Goal: Find specific page/section: Find specific page/section

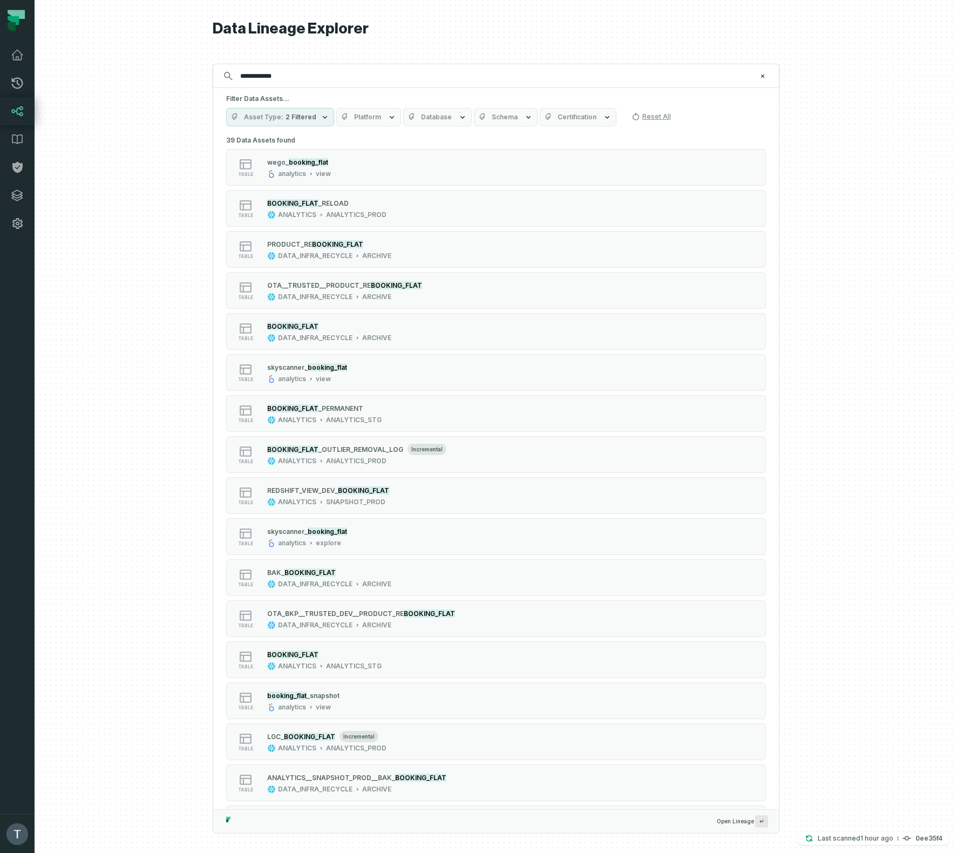
type input "**********"
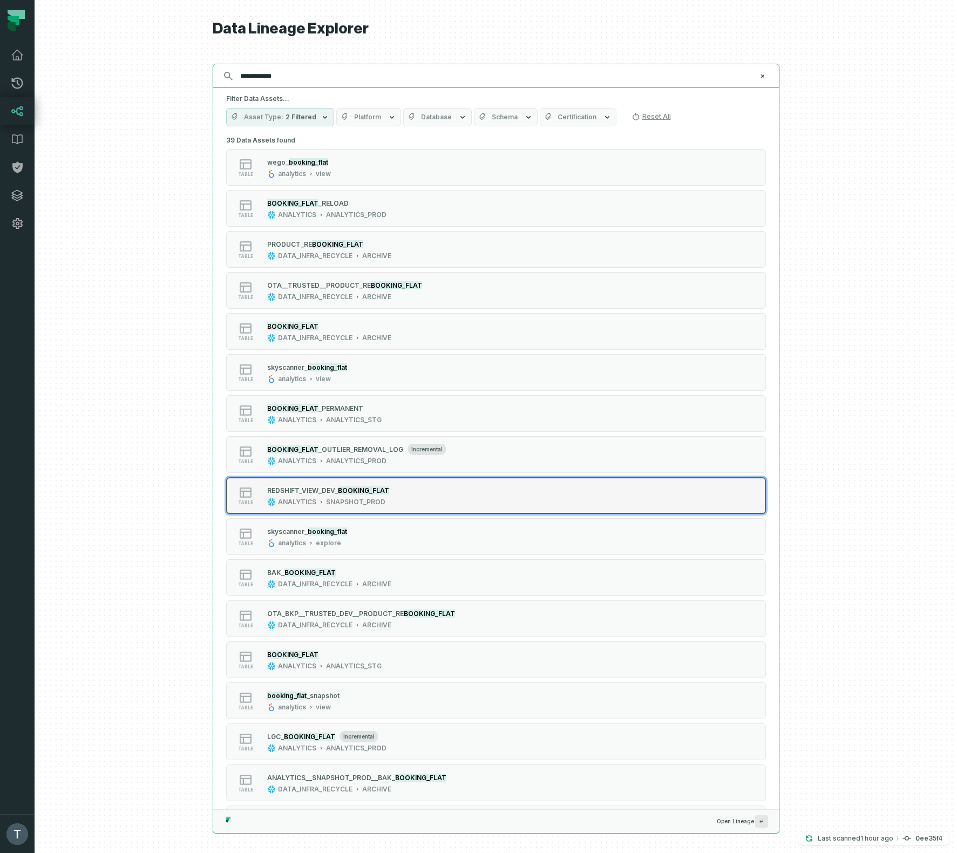
scroll to position [21, 0]
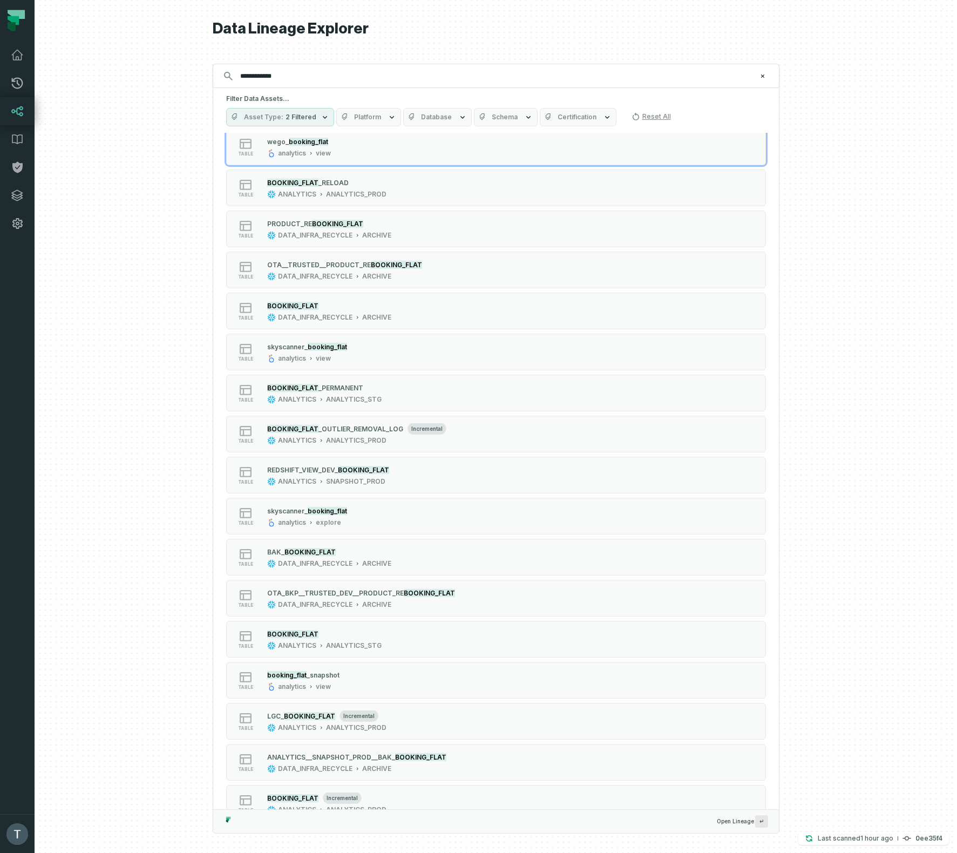
click at [436, 120] on span "Database" at bounding box center [436, 117] width 31 height 9
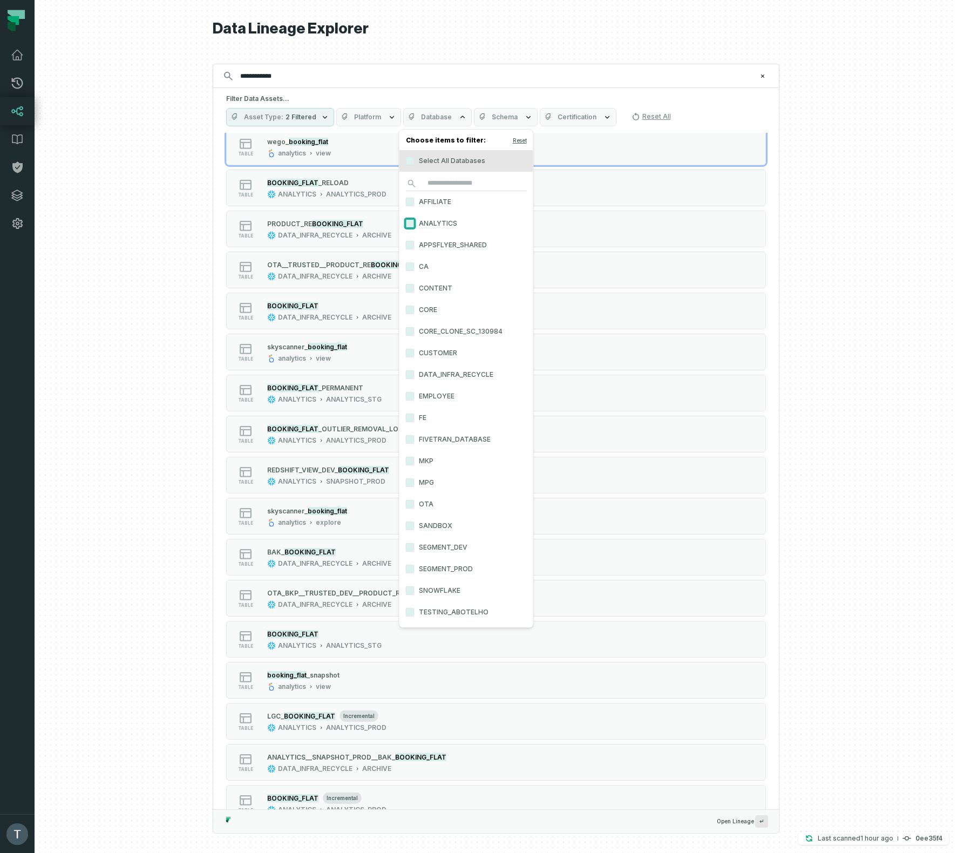
click at [412, 221] on button "ANALYTICS" at bounding box center [410, 223] width 9 height 9
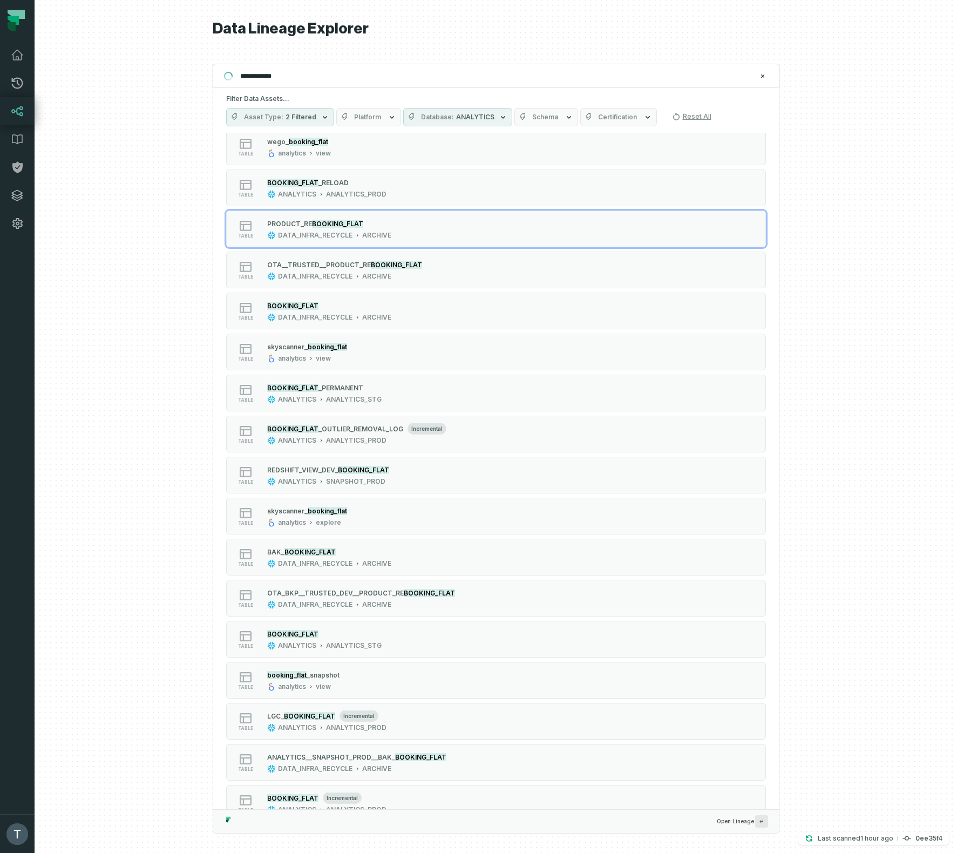
click at [533, 120] on span "Schema" at bounding box center [545, 117] width 26 height 9
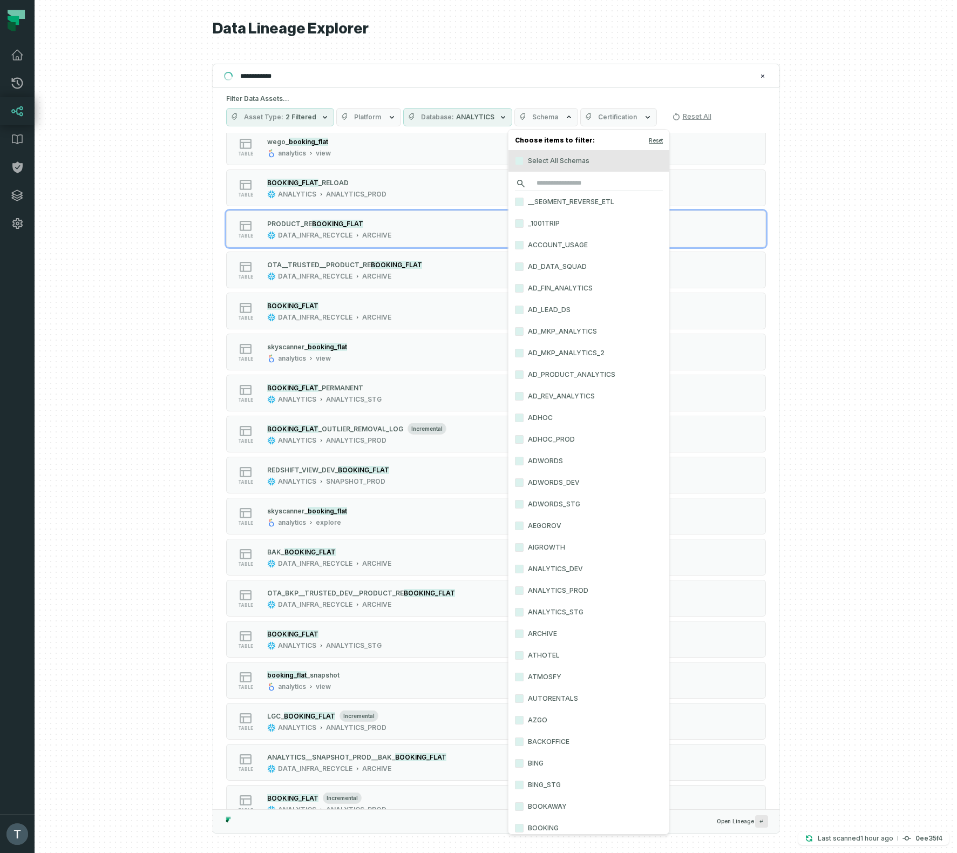
click at [558, 179] on input "search" at bounding box center [589, 183] width 148 height 15
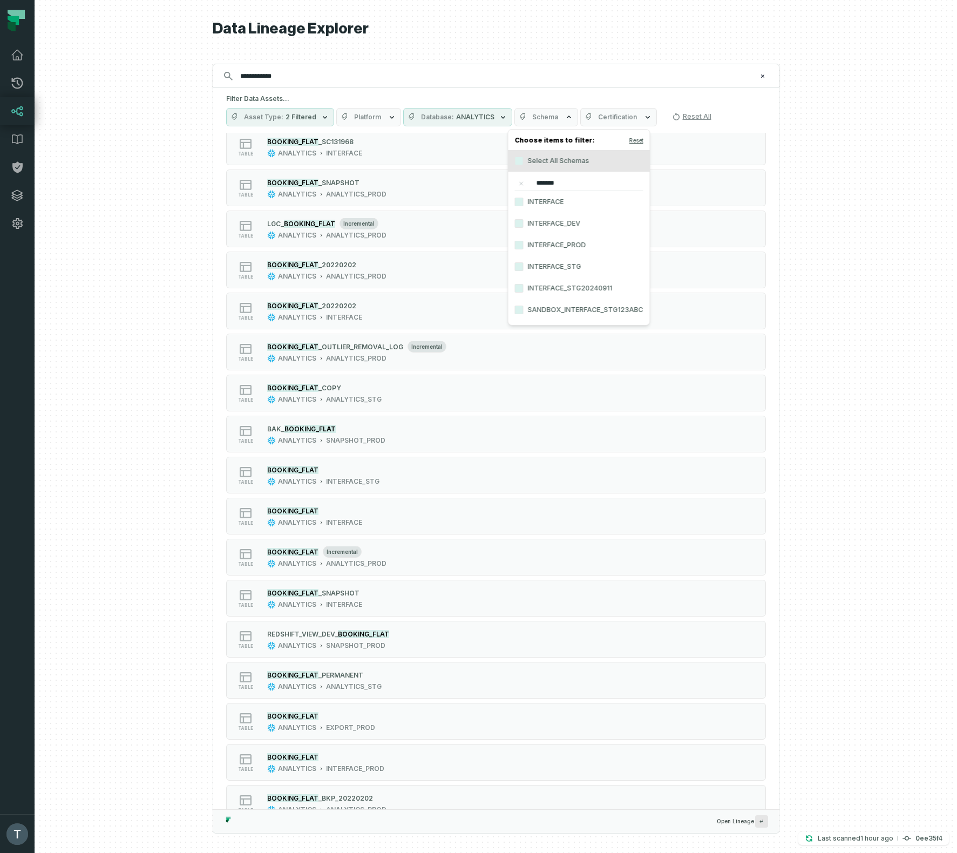
type input "*******"
click at [539, 203] on label "INTERFACE" at bounding box center [579, 202] width 141 height 22
click at [524, 203] on button "INTERFACE" at bounding box center [519, 202] width 9 height 9
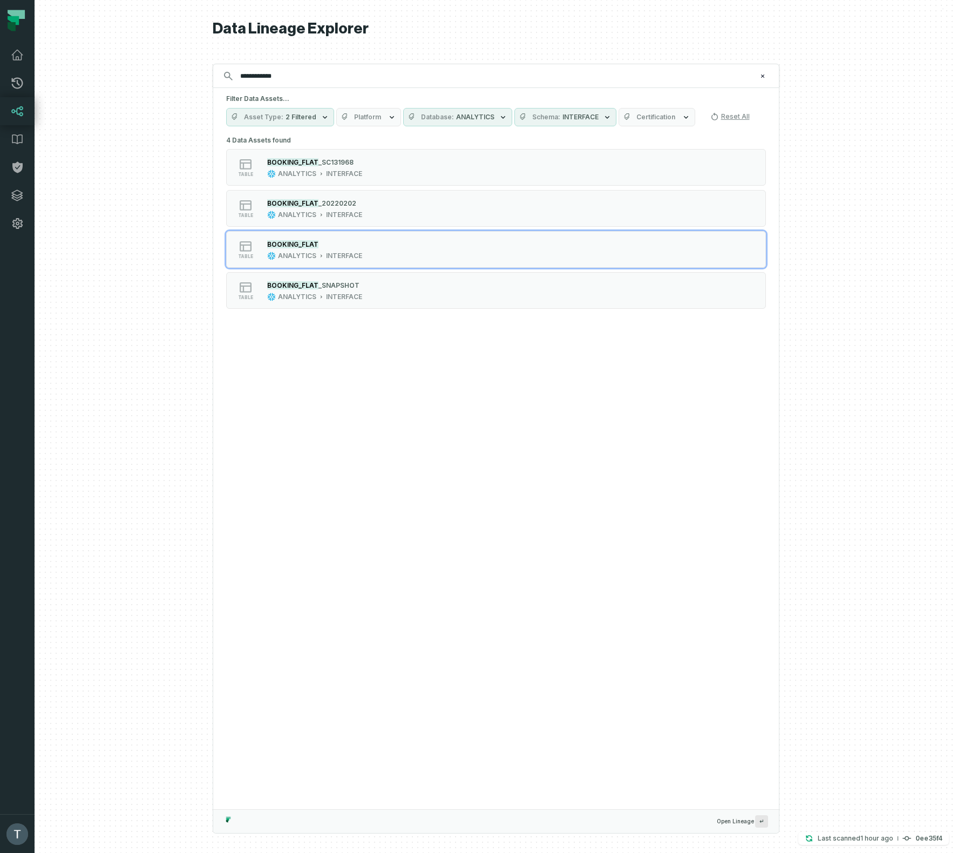
click at [386, 247] on div "table BOOKING_FLAT ANALYTICS INTERFACE" at bounding box center [363, 250] width 270 height 22
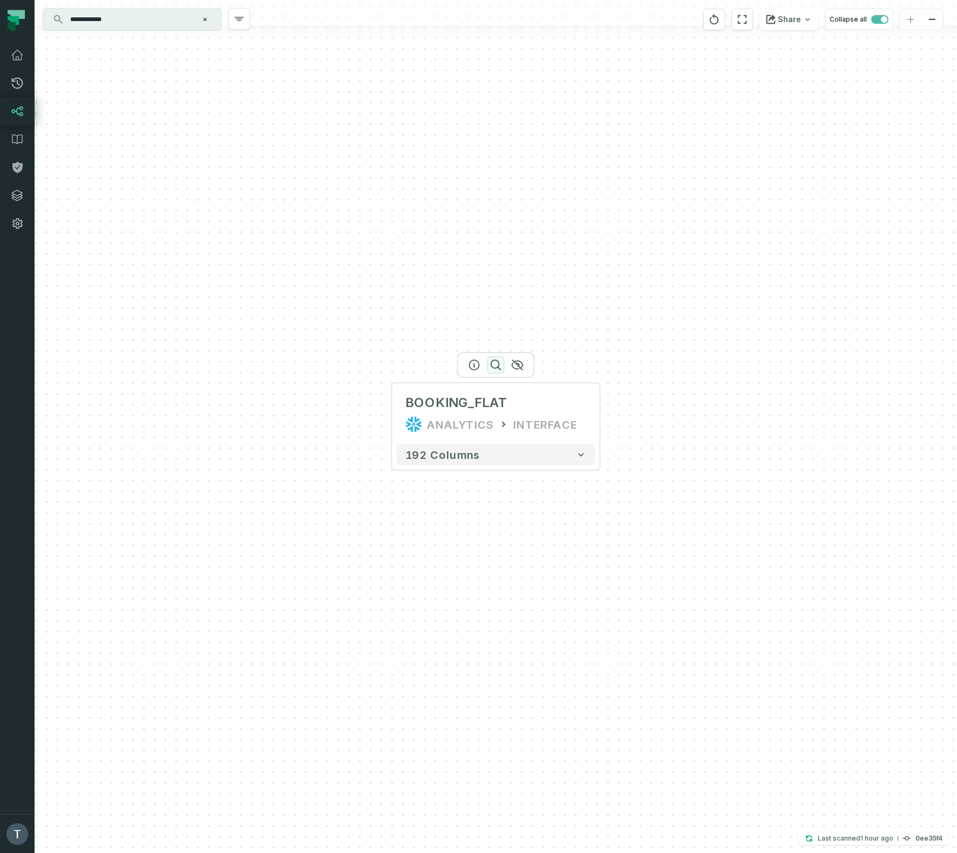
click at [497, 363] on icon "button" at bounding box center [496, 365] width 13 height 13
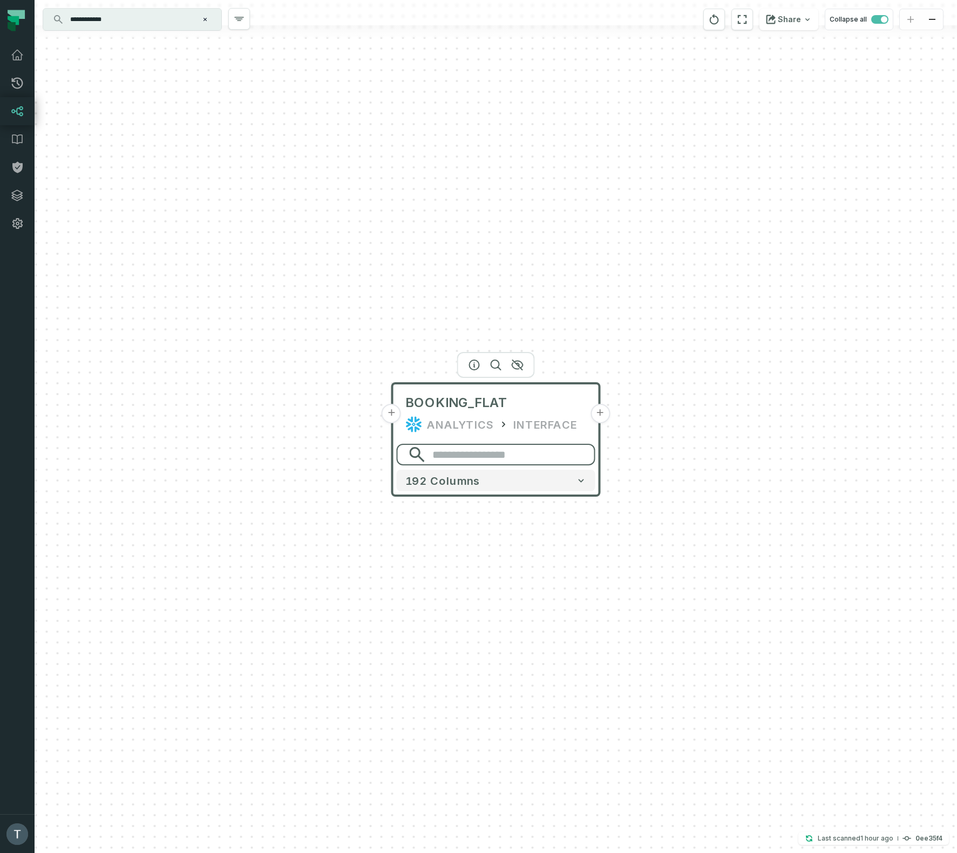
click at [482, 456] on input "search" at bounding box center [496, 455] width 199 height 22
type input "*"
